Goal: Information Seeking & Learning: Learn about a topic

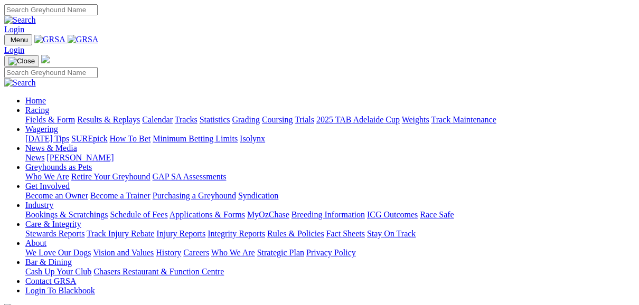
click at [140, 115] on link "Results & Replays" at bounding box center [108, 119] width 63 height 9
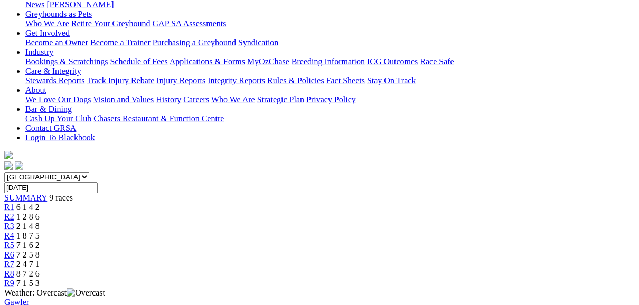
scroll to position [127, 0]
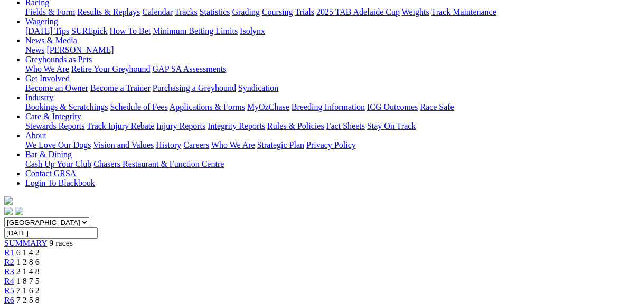
click at [14, 258] on span "R2" at bounding box center [9, 262] width 10 height 9
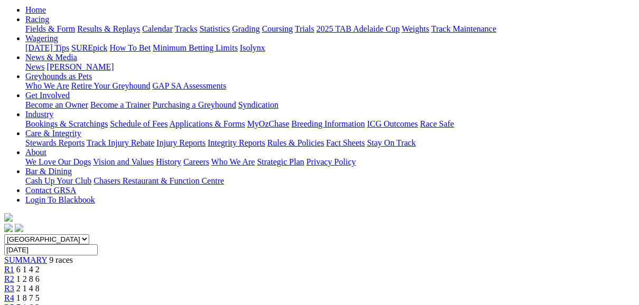
scroll to position [85, 0]
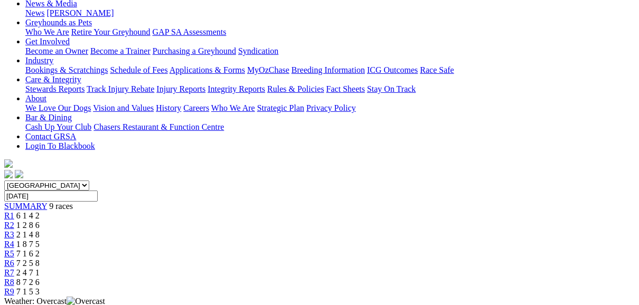
scroll to position [85, 0]
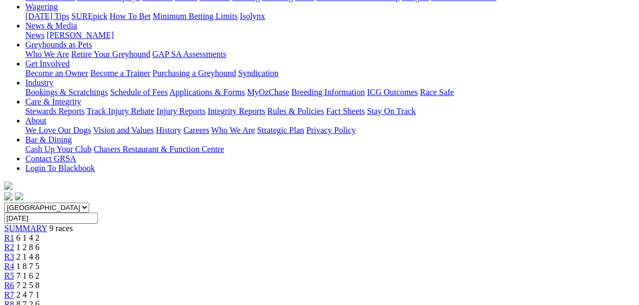
scroll to position [127, 0]
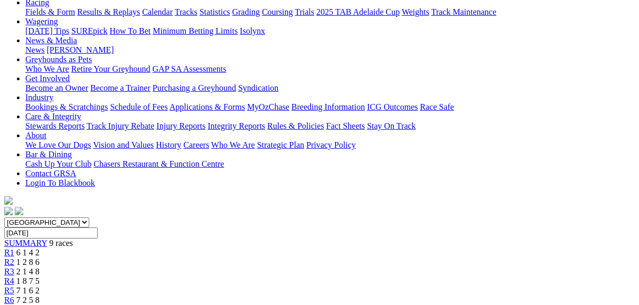
click at [14, 286] on span "R5" at bounding box center [9, 290] width 10 height 9
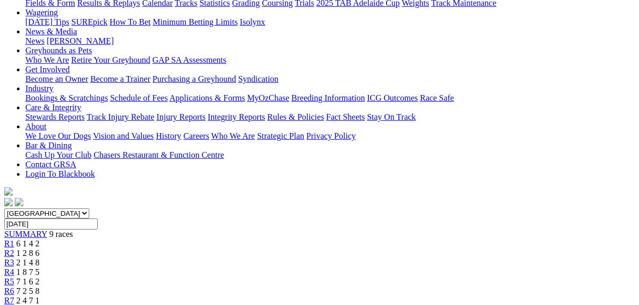
scroll to position [127, 0]
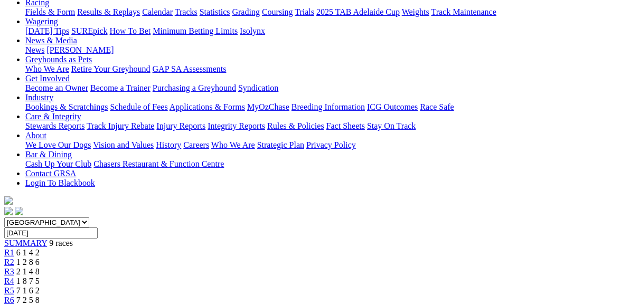
click at [14, 296] on span "R6" at bounding box center [9, 300] width 10 height 9
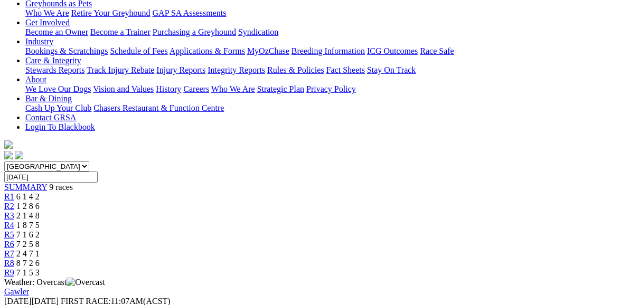
scroll to position [127, 0]
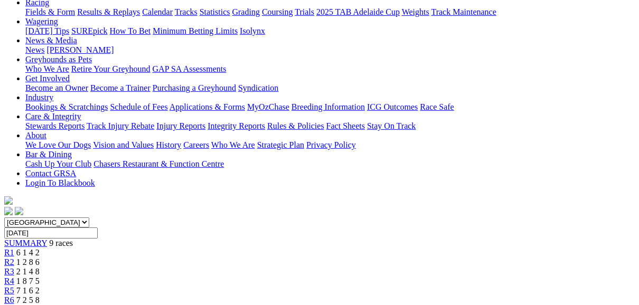
click at [14, 305] on link "R7" at bounding box center [9, 309] width 10 height 9
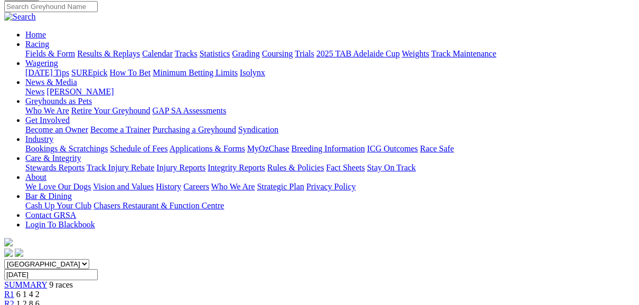
scroll to position [85, 0]
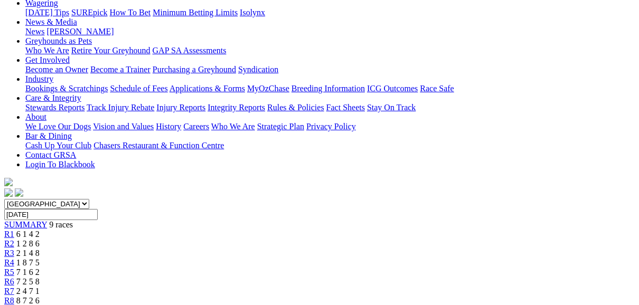
scroll to position [127, 0]
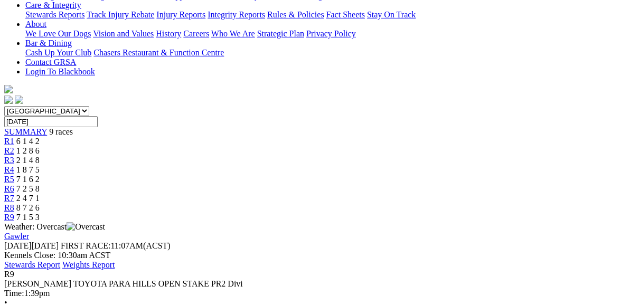
scroll to position [254, 0]
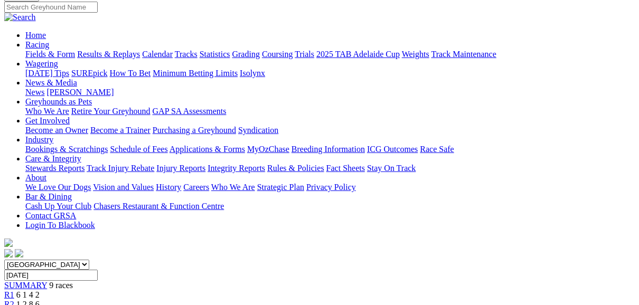
scroll to position [85, 0]
click at [14, 291] on link "R1" at bounding box center [9, 295] width 10 height 9
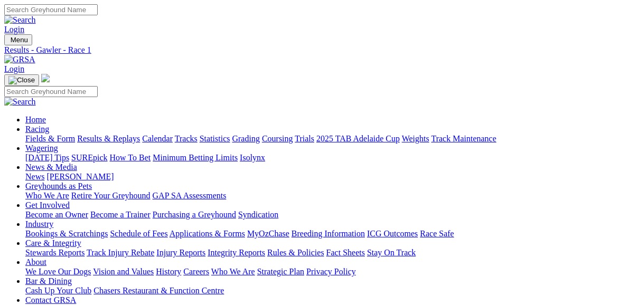
click at [52, 134] on link "Fields & Form" at bounding box center [50, 138] width 50 height 9
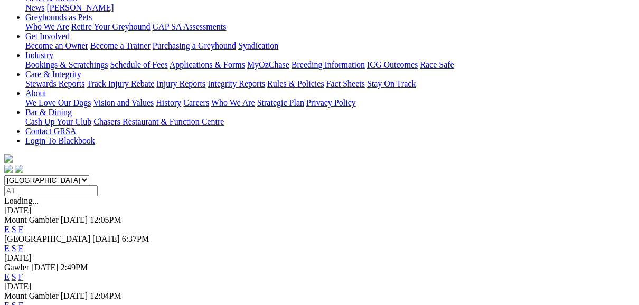
scroll to position [211, 0]
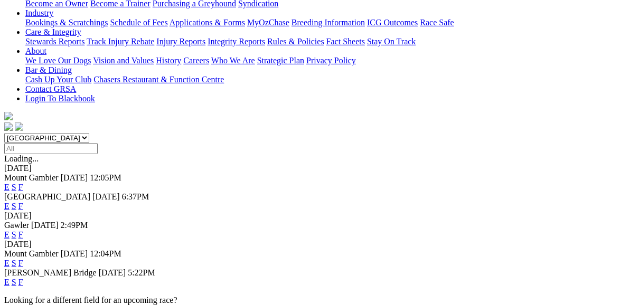
click at [23, 230] on link "F" at bounding box center [20, 234] width 5 height 9
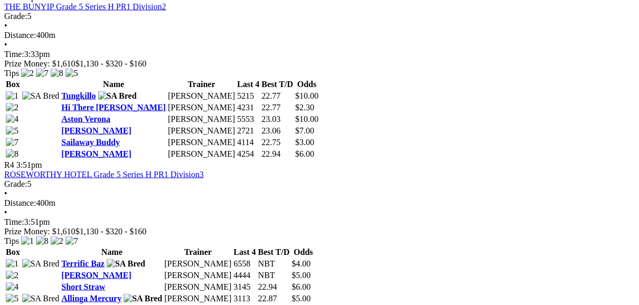
scroll to position [887, 0]
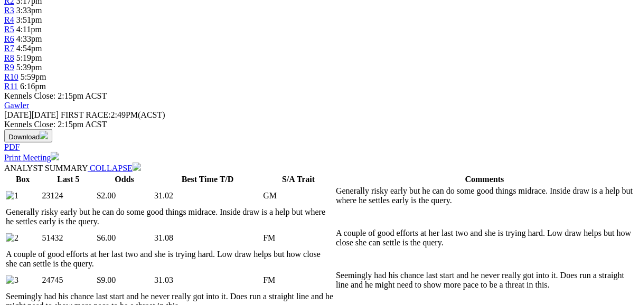
scroll to position [380, 0]
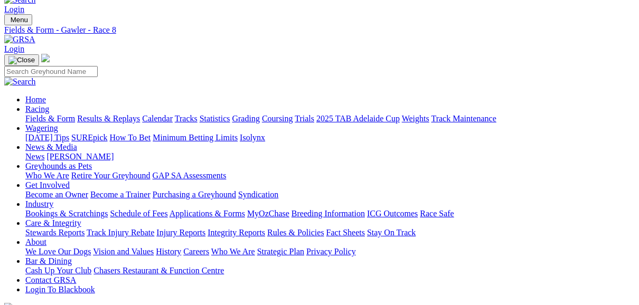
scroll to position [0, 0]
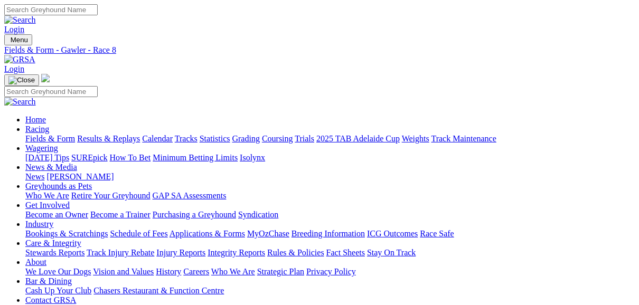
click at [58, 134] on link "Fields & Form" at bounding box center [50, 138] width 50 height 9
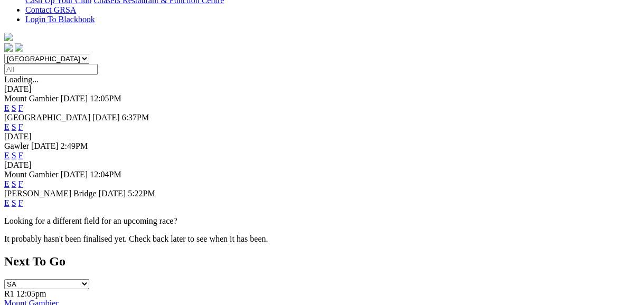
scroll to position [296, 0]
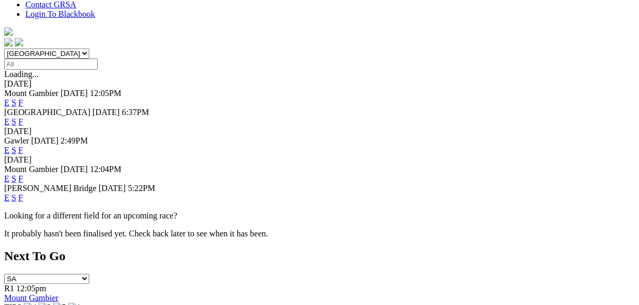
click at [23, 193] on link "F" at bounding box center [20, 197] width 5 height 9
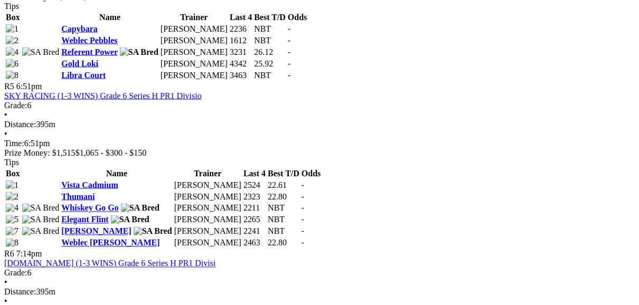
scroll to position [1141, 0]
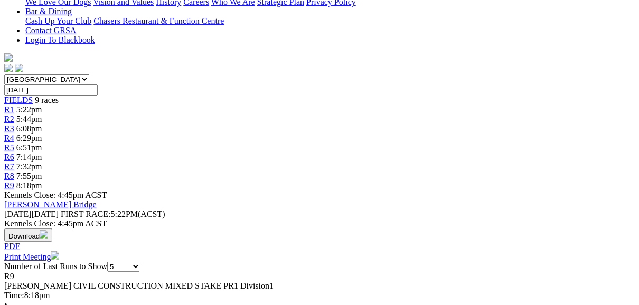
scroll to position [296, 0]
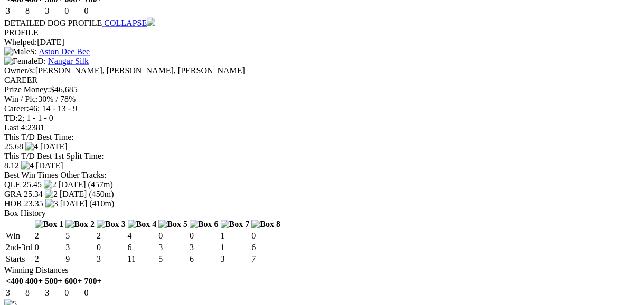
scroll to position [1564, 0]
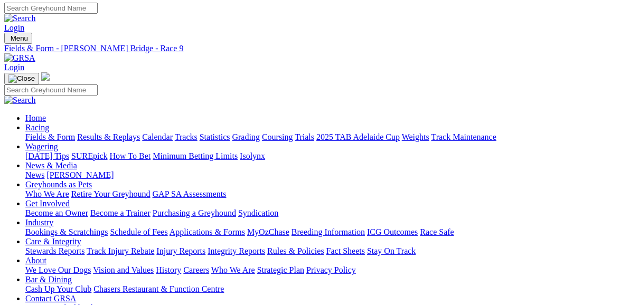
scroll to position [0, 0]
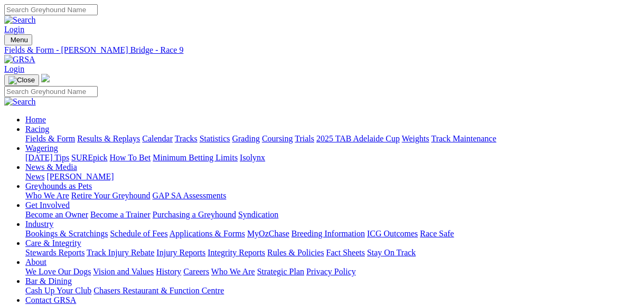
click at [50, 134] on link "Fields & Form" at bounding box center [50, 138] width 50 height 9
